Goal: Task Accomplishment & Management: Manage account settings

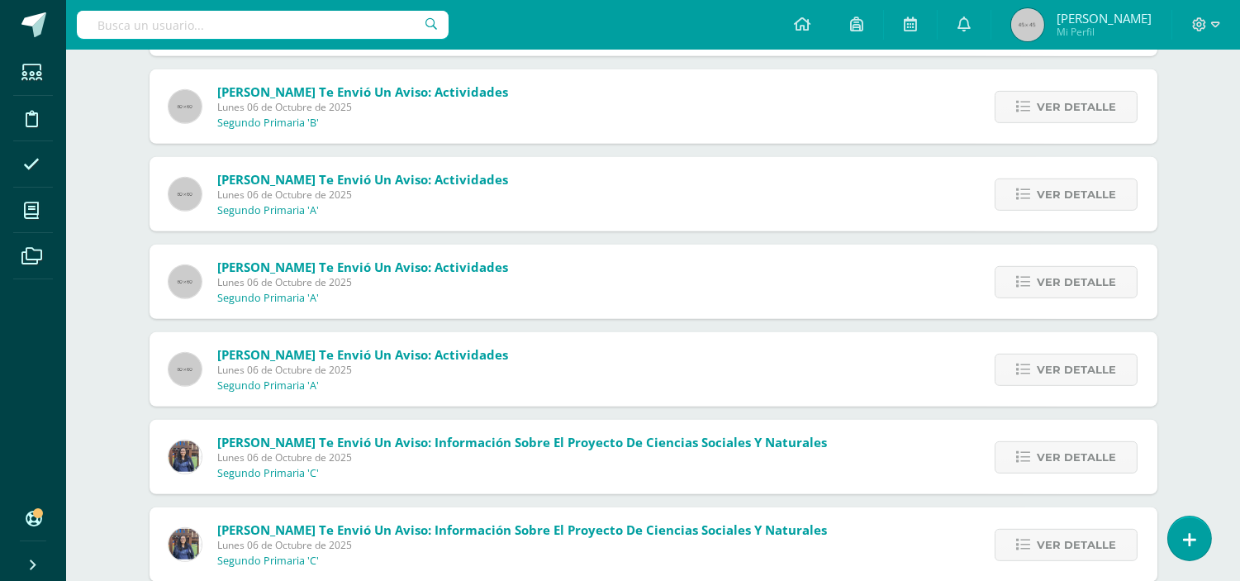
scroll to position [1532, 0]
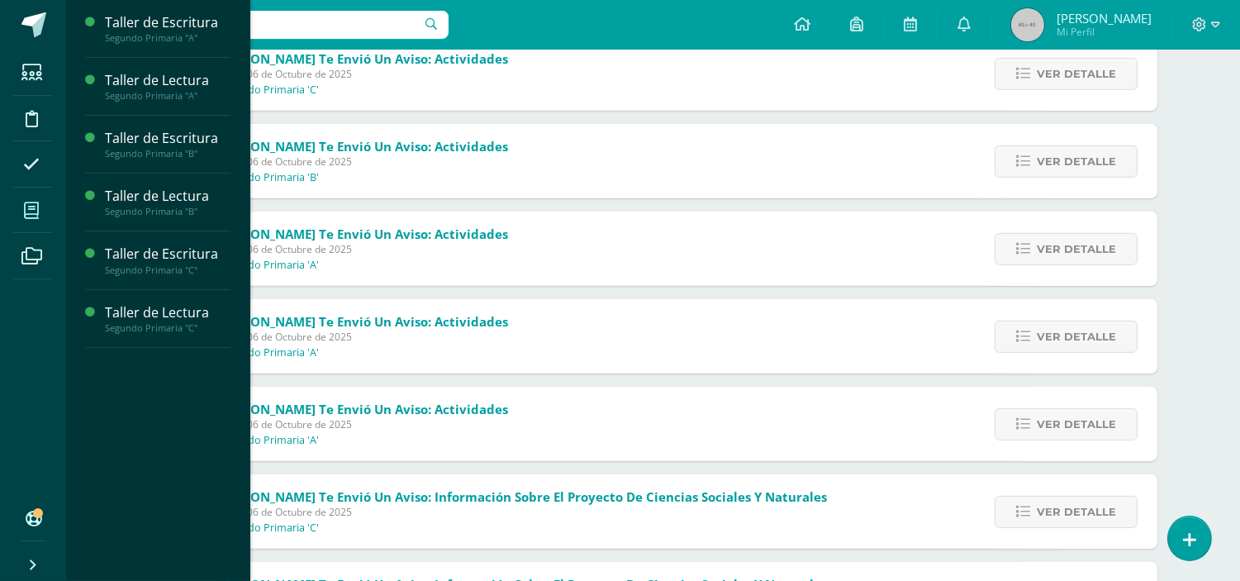
click at [34, 211] on icon at bounding box center [31, 210] width 15 height 17
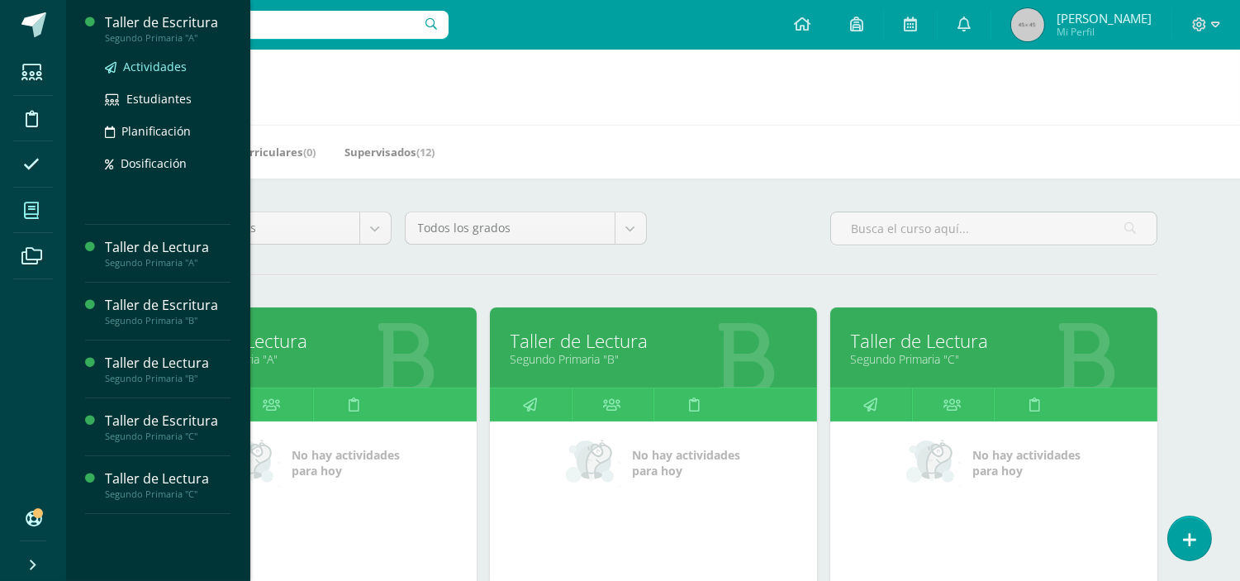
click at [138, 74] on link "Actividades" at bounding box center [168, 66] width 126 height 19
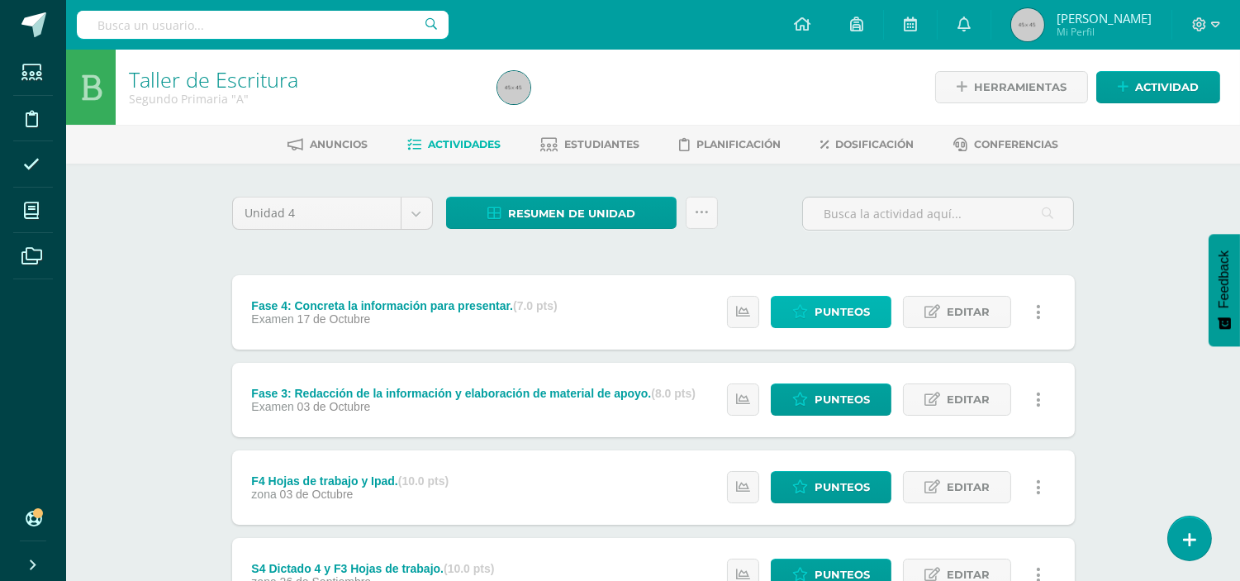
click at [835, 315] on span "Punteos" at bounding box center [842, 312] width 55 height 31
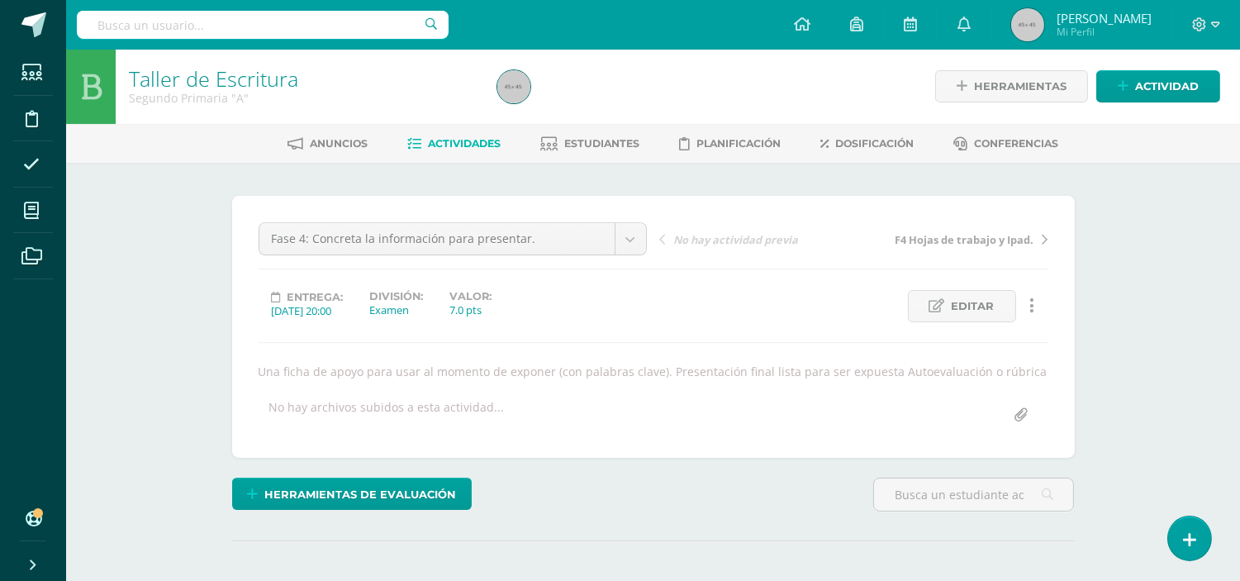
scroll to position [2, 0]
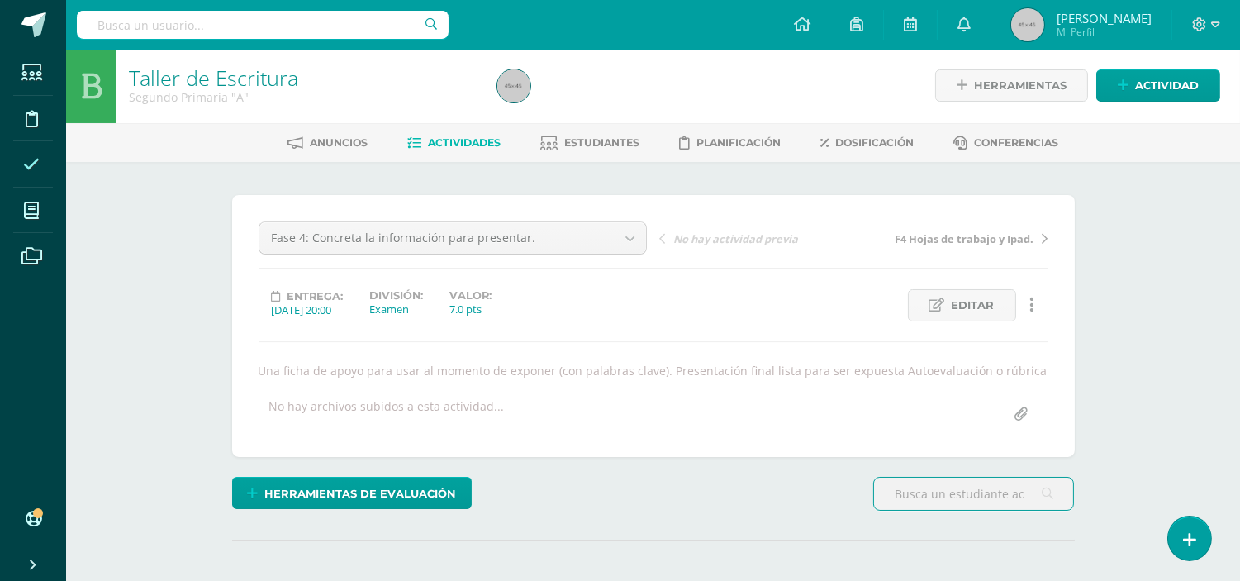
click at [36, 167] on icon at bounding box center [31, 164] width 17 height 17
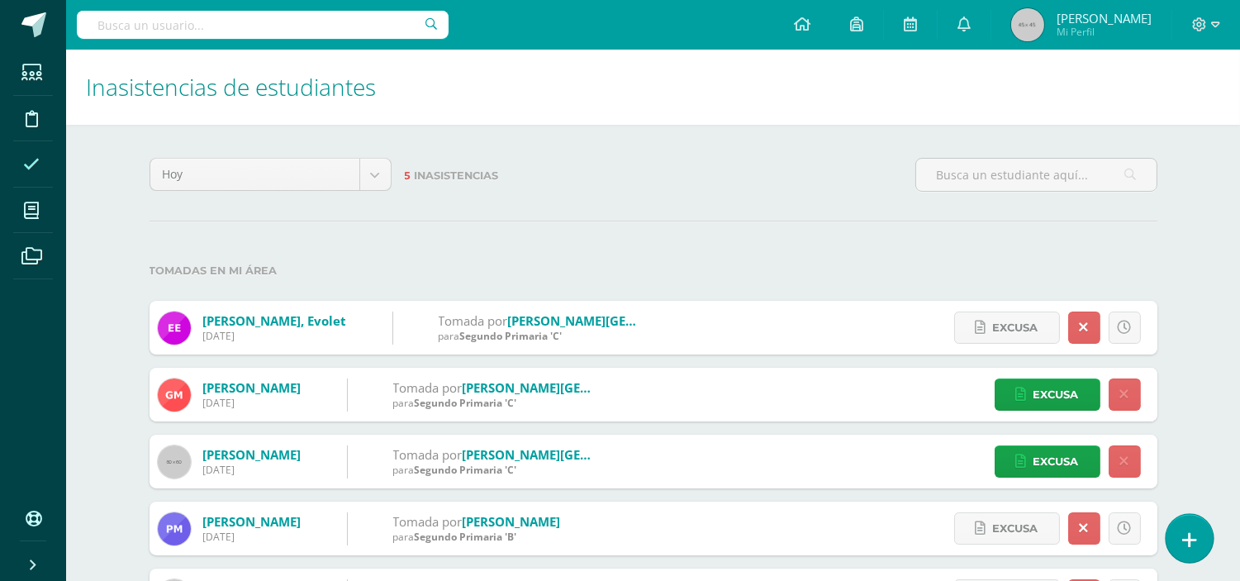
click at [1183, 538] on icon at bounding box center [1189, 539] width 15 height 19
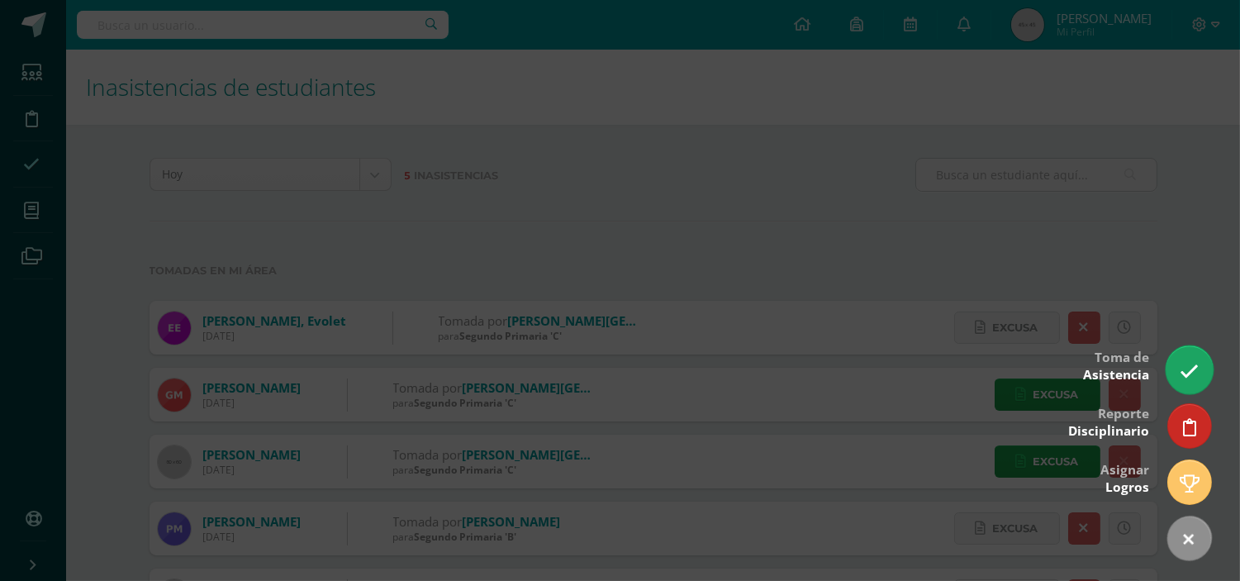
click at [1182, 362] on icon at bounding box center [1189, 371] width 19 height 19
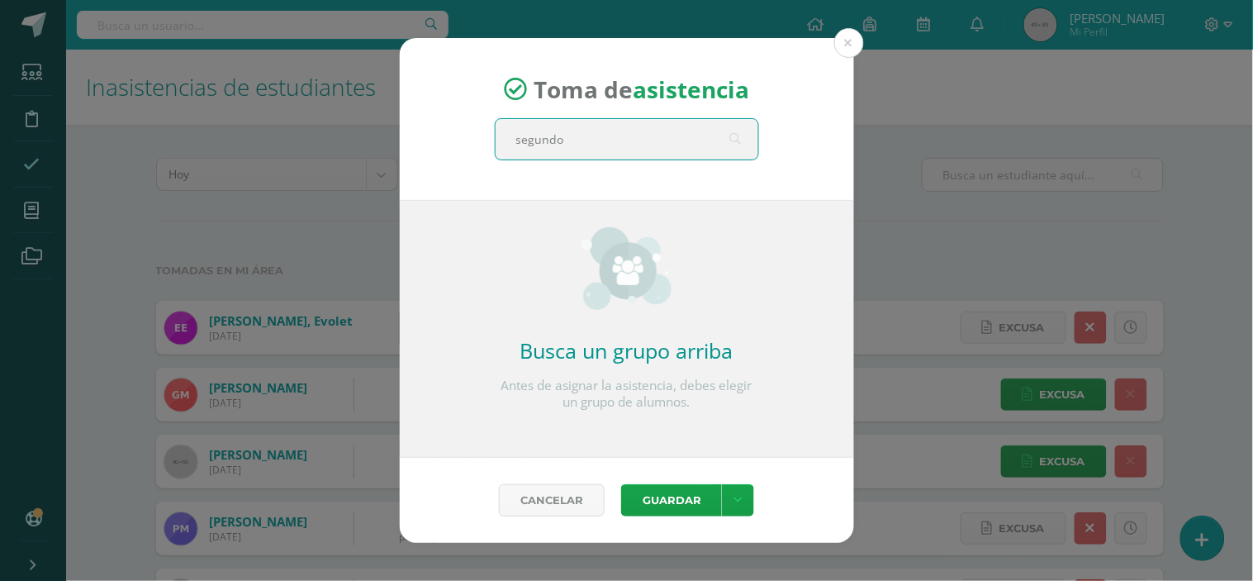
type input "segundo a"
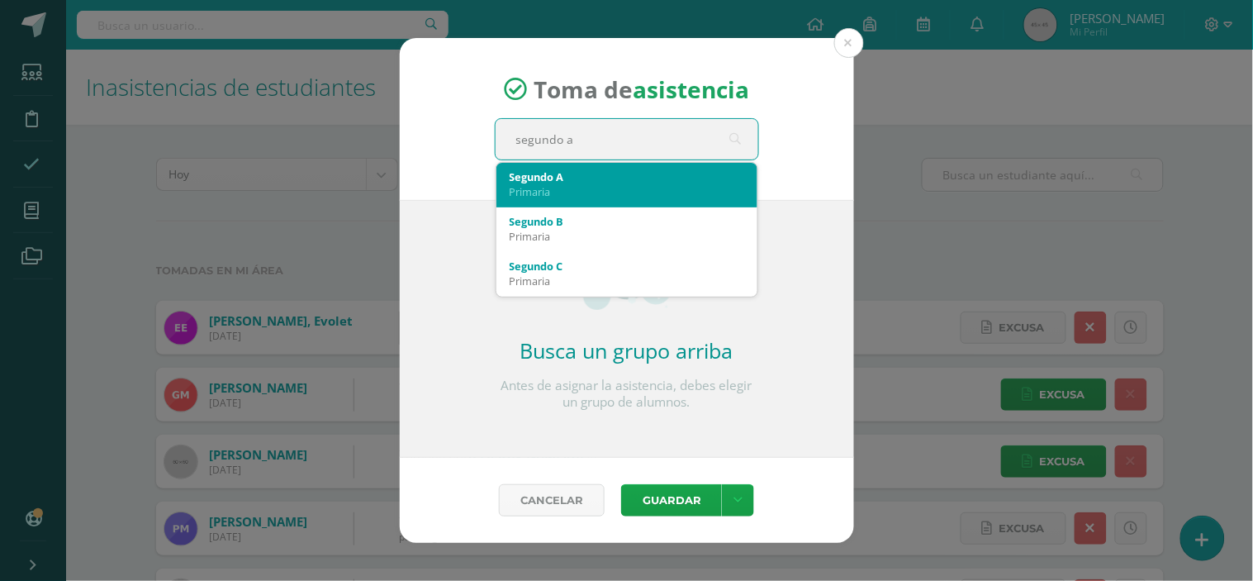
click at [584, 166] on div "Segundo A Primaria" at bounding box center [627, 184] width 235 height 43
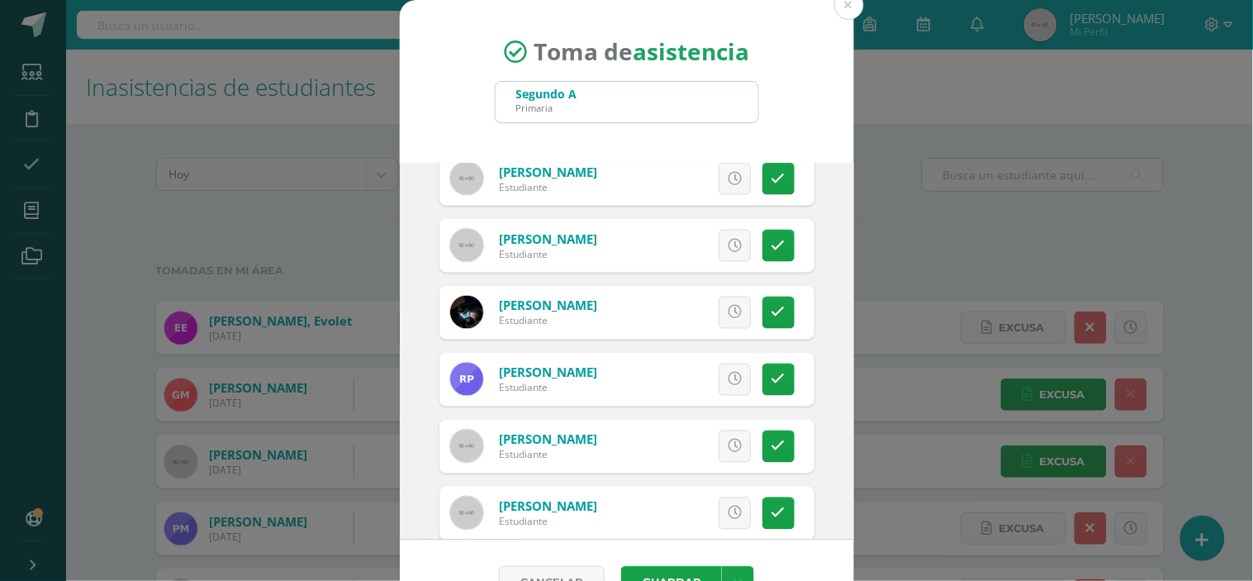
scroll to position [1116, 0]
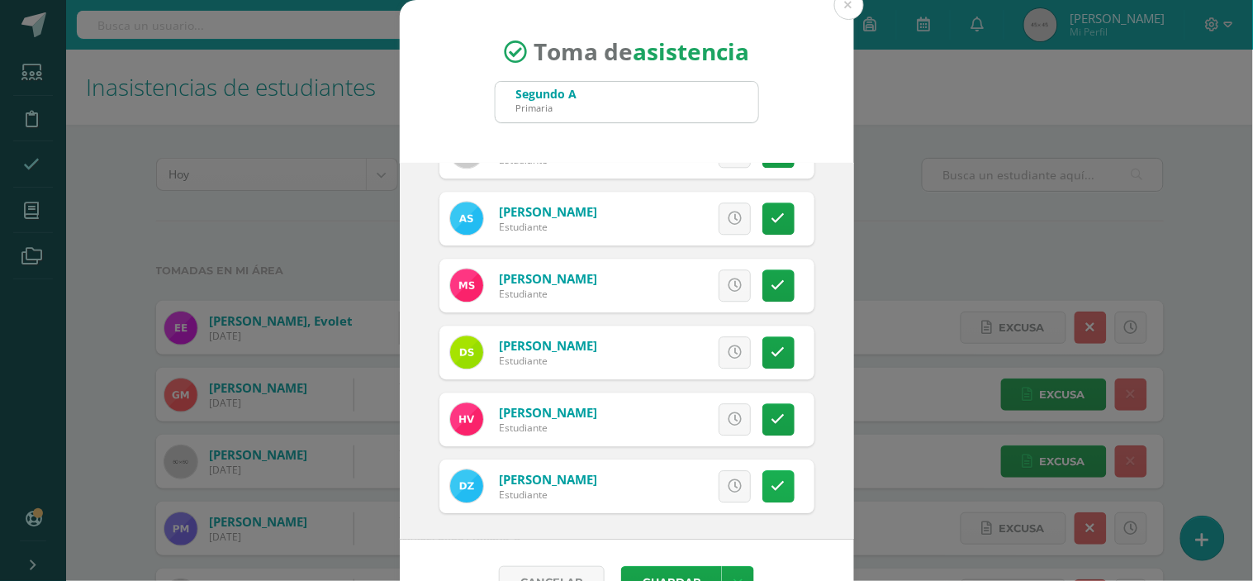
click at [772, 489] on icon at bounding box center [779, 486] width 14 height 14
click at [684, 483] on span "Excusa" at bounding box center [706, 486] width 45 height 31
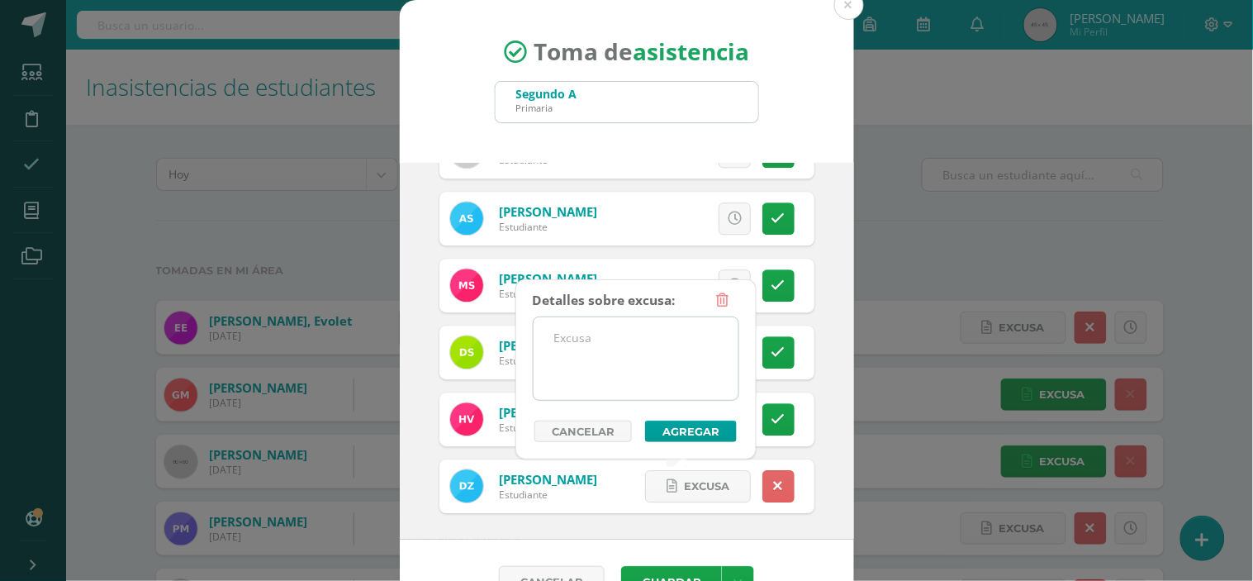
click at [570, 350] on textarea at bounding box center [636, 358] width 205 height 83
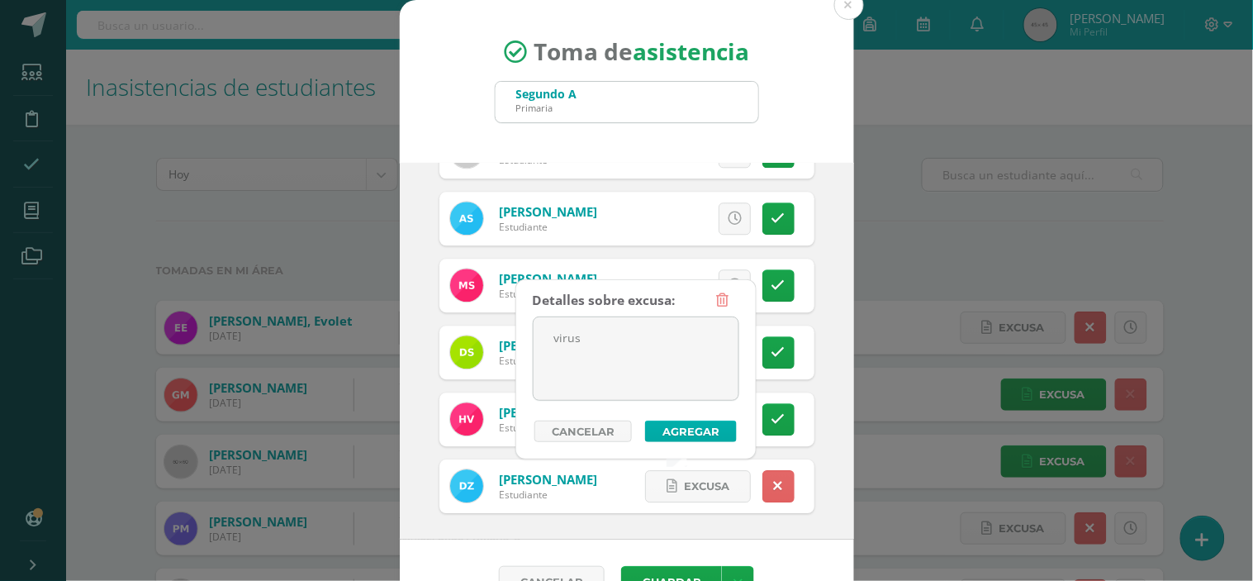
type textarea "virus"
click at [672, 428] on button "Agregar" at bounding box center [691, 431] width 92 height 21
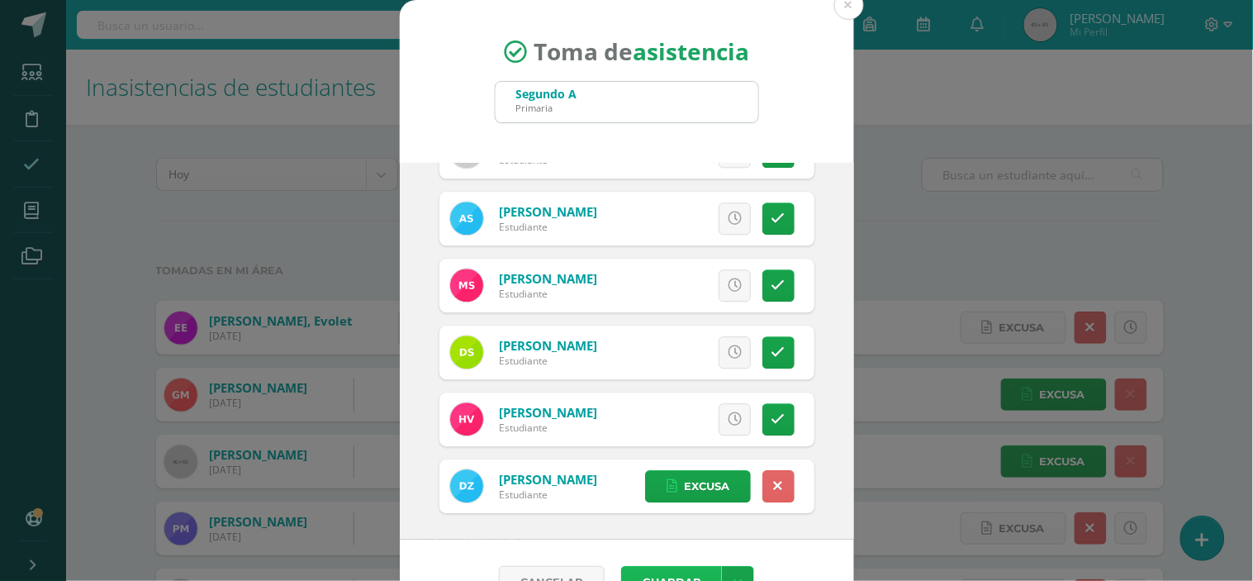
click at [688, 571] on button "Guardar" at bounding box center [671, 582] width 101 height 32
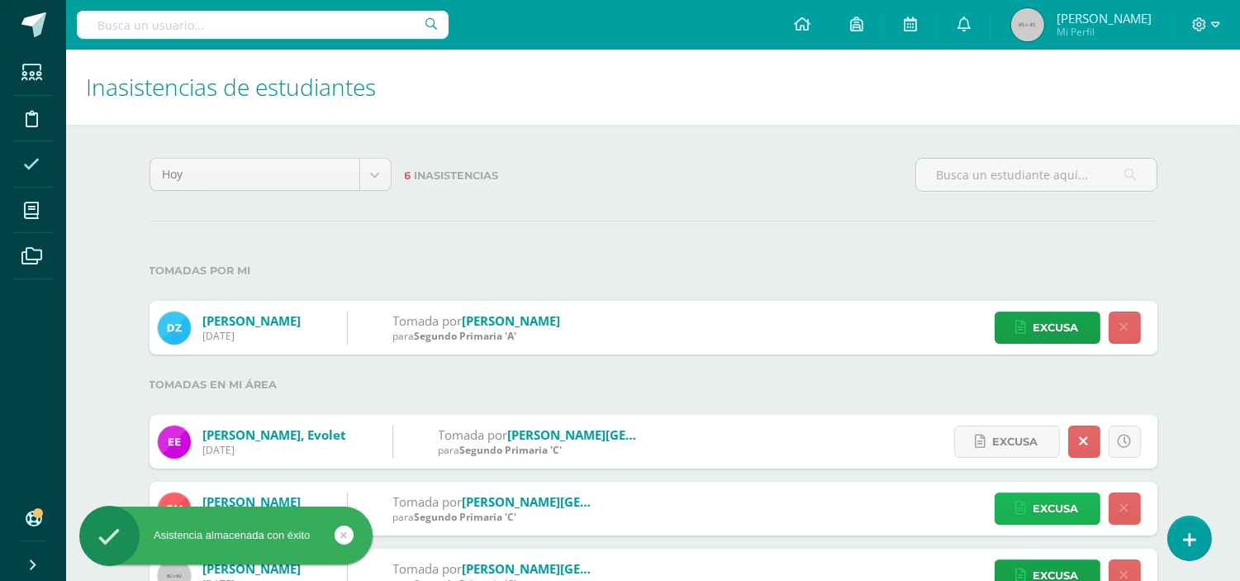
click at [1048, 509] on span "Excusa" at bounding box center [1056, 508] width 45 height 31
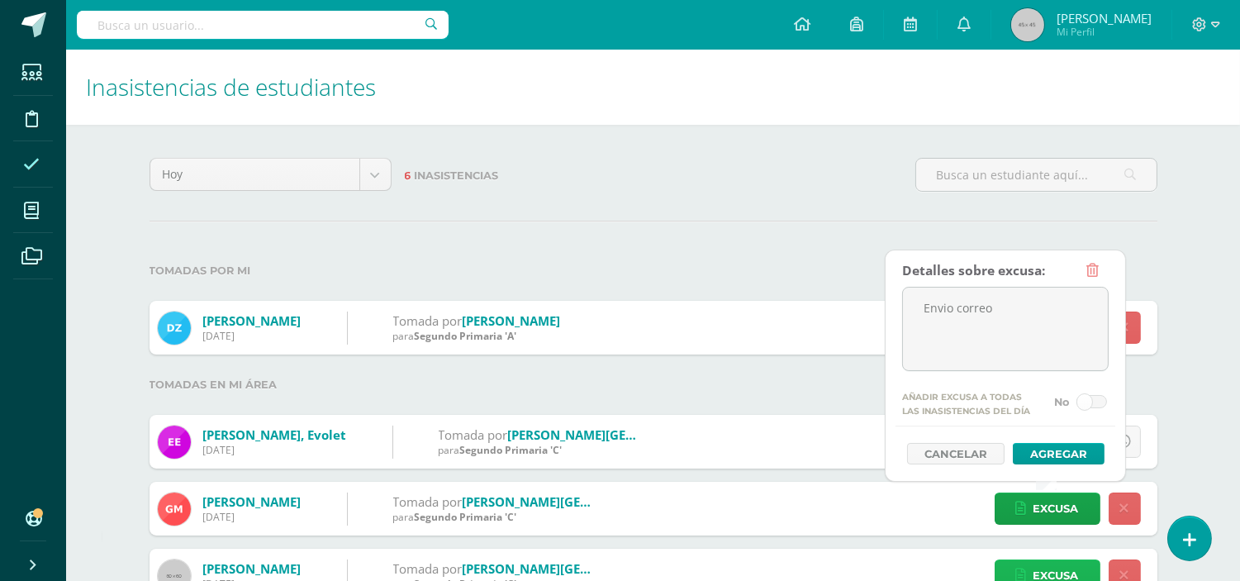
click at [1056, 573] on span "Excusa" at bounding box center [1056, 575] width 45 height 31
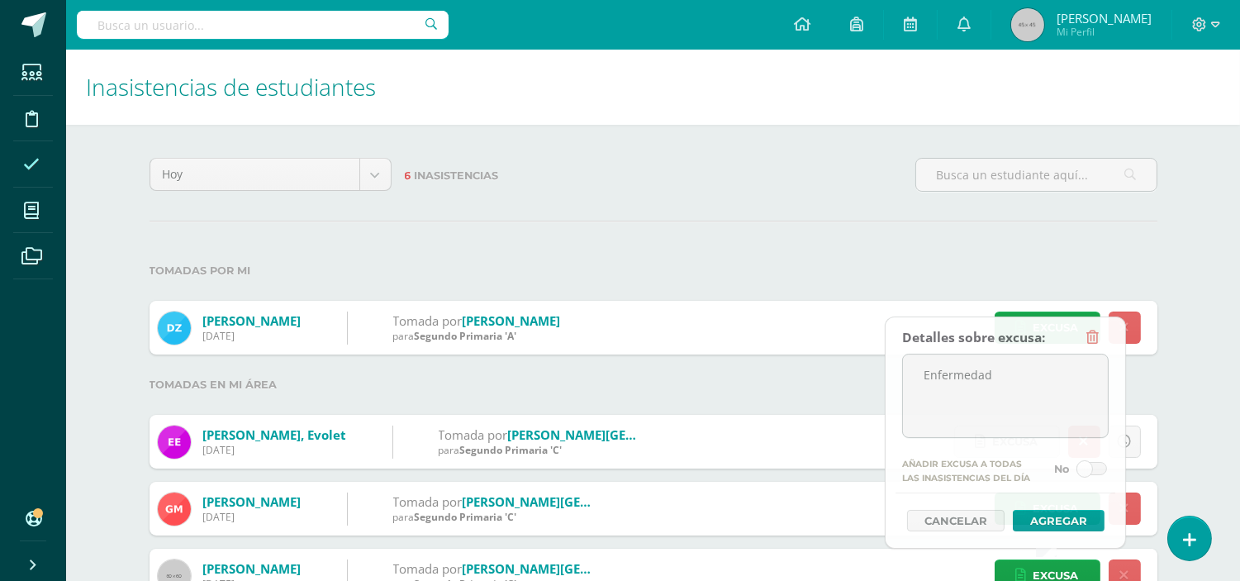
click at [1168, 230] on div "[DATE] [DATE] Esta semana Este mes Este ciclo 6 Inasistencias Tomadas por [PERS…" at bounding box center [654, 447] width 1074 height 644
